Goal: Task Accomplishment & Management: Use online tool/utility

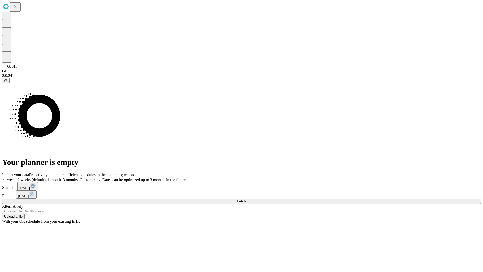
click at [246, 199] on span "Fetch" at bounding box center [241, 201] width 8 height 4
